Goal: Task Accomplishment & Management: Complete application form

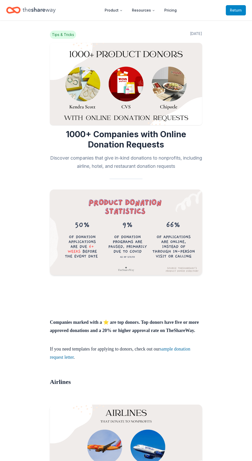
click at [239, 11] on span "Return to TheShareWay" at bounding box center [236, 10] width 12 height 6
click at [31, 12] on icon "Home" at bounding box center [39, 10] width 33 height 11
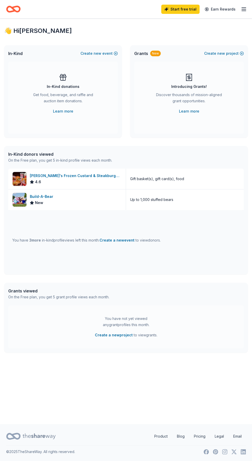
click at [53, 84] on div "In-Kind donations" at bounding box center [63, 87] width 33 height 6
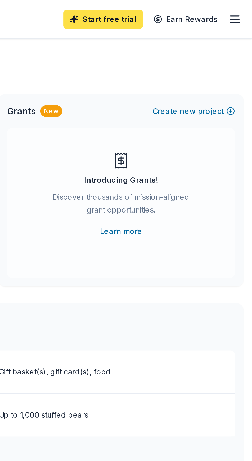
click at [177, 9] on link "Start free trial" at bounding box center [180, 9] width 38 height 9
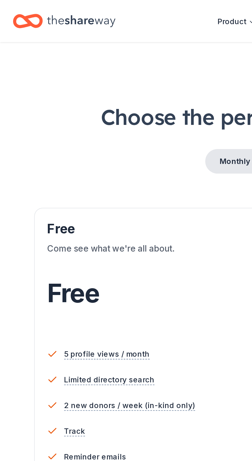
click at [28, 113] on div "Free Current" at bounding box center [126, 110] width 207 height 8
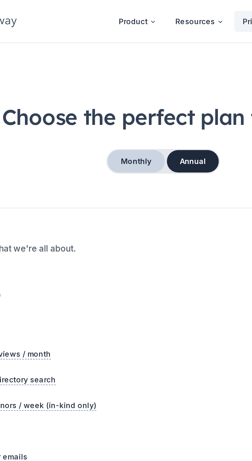
click at [108, 77] on button "Monthly" at bounding box center [113, 77] width 28 height 11
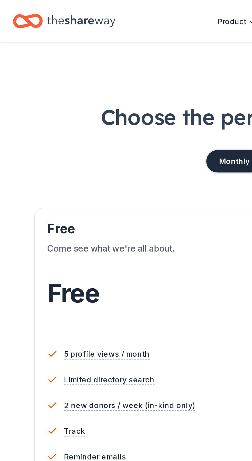
click at [30, 140] on span "Free" at bounding box center [35, 140] width 25 height 15
click at [39, 172] on span "5 profile views / month" at bounding box center [51, 170] width 43 height 6
click at [70, 147] on div "Free" at bounding box center [126, 141] width 207 height 14
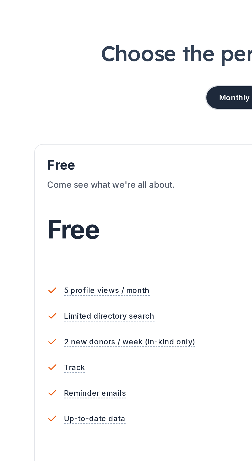
click at [35, 119] on div "Come see what we're all about." at bounding box center [126, 123] width 207 height 14
click at [80, 159] on div "Free" at bounding box center [126, 148] width 207 height 28
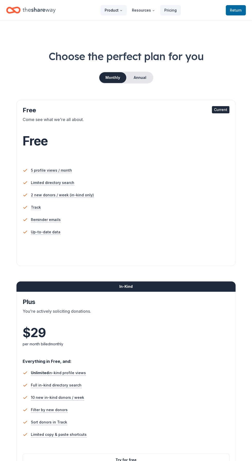
click at [111, 10] on button "Product" at bounding box center [114, 10] width 26 height 10
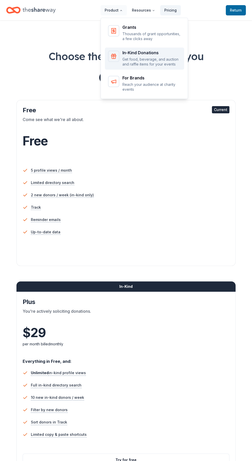
click at [131, 58] on p "Get food, beverage, and auction and raffle items for your events" at bounding box center [151, 62] width 59 height 10
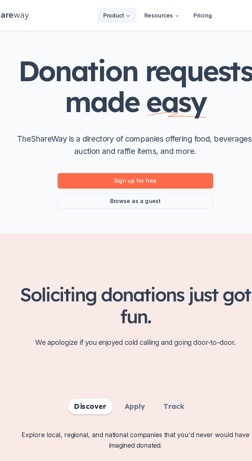
click at [92, 121] on link "Sign up for free" at bounding box center [126, 119] width 103 height 10
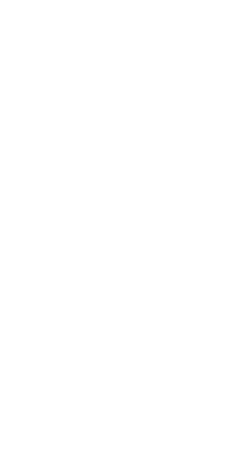
click at [109, 120] on body at bounding box center [126, 230] width 252 height 461
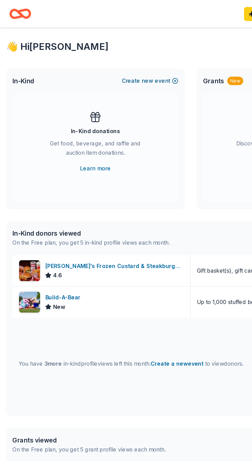
click at [88, 52] on button "Create new event" at bounding box center [98, 53] width 37 height 6
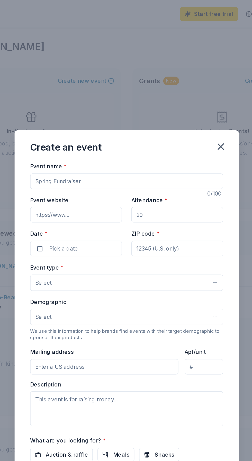
click at [71, 121] on input "Event name *" at bounding box center [126, 120] width 128 height 10
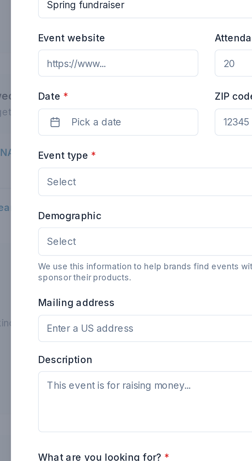
type input "Spring fundraiser"
click at [53, 175] on div "Event name * Spring fundraiser 17 /100 Event website Attendance * Date * Pick a…" at bounding box center [126, 230] width 148 height 246
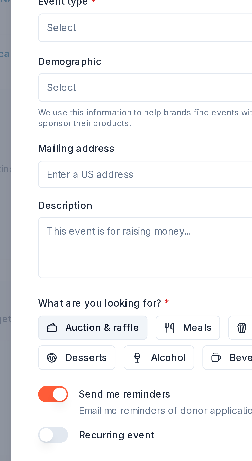
click at [75, 304] on span "Auction & raffle" at bounding box center [87, 301] width 28 height 6
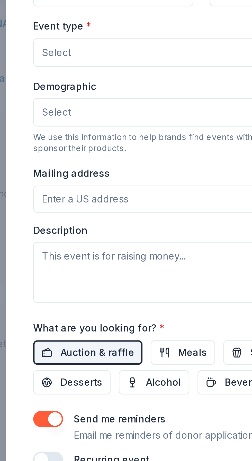
click at [53, 259] on div "Event name * Spring fundraiser 17 /100 Event website Attendance * Date * Pick a…" at bounding box center [126, 230] width 148 height 246
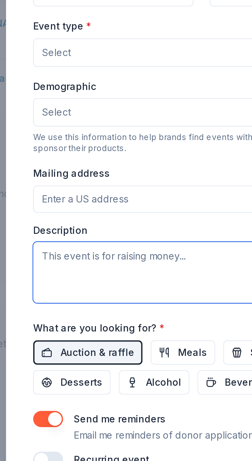
click at [72, 266] on textarea at bounding box center [126, 270] width 128 height 23
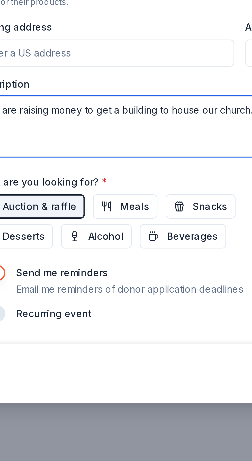
type textarea "We are raising money to get a building to house our church."
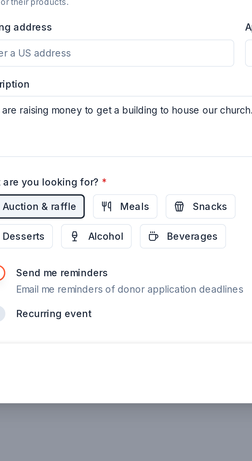
click at [75, 285] on div "Event name * Spring fundraiser 17 /100 Event website Attendance * Date * Pick a…" at bounding box center [126, 226] width 128 height 238
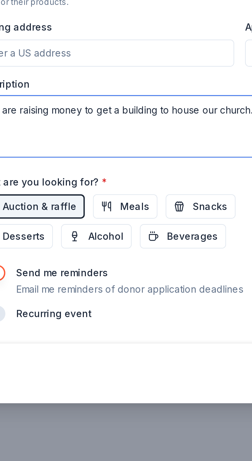
click at [74, 281] on textarea "We are raising money to get a building to house our church." at bounding box center [126, 270] width 128 height 23
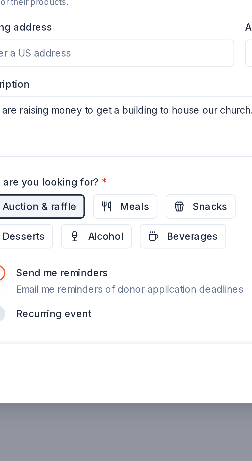
click at [86, 243] on input "Mailing address" at bounding box center [111, 242] width 98 height 10
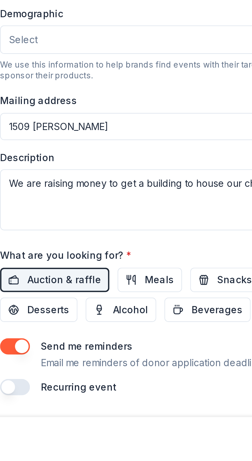
type input "1509 Doemel Street, Oshkosh, WI, 54901"
